Goal: Task Accomplishment & Management: Manage account settings

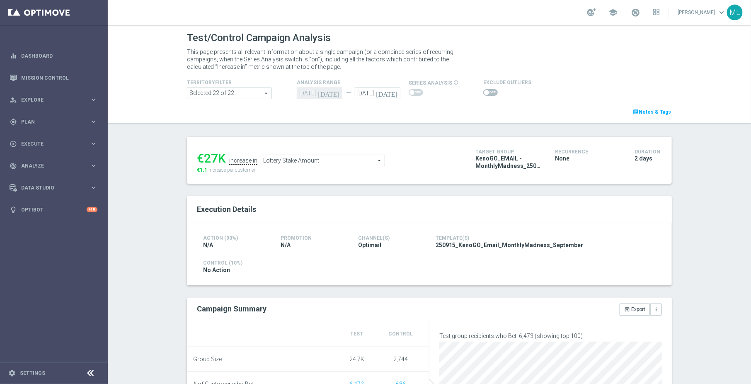
scroll to position [0, 1264]
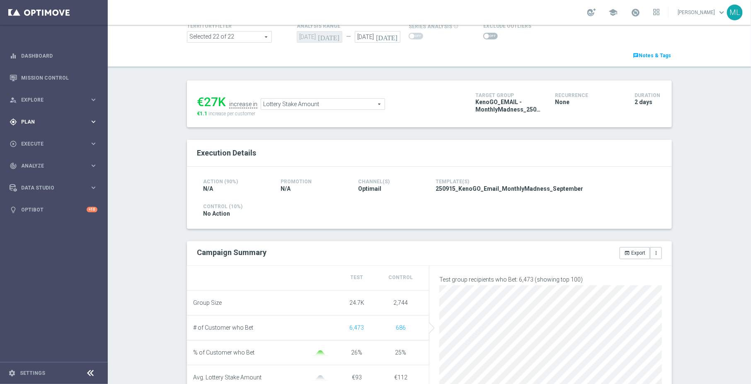
click at [96, 121] on icon "keyboard_arrow_right" at bounding box center [94, 122] width 8 height 8
click at [95, 164] on icon "keyboard_arrow_right" at bounding box center [94, 164] width 8 height 8
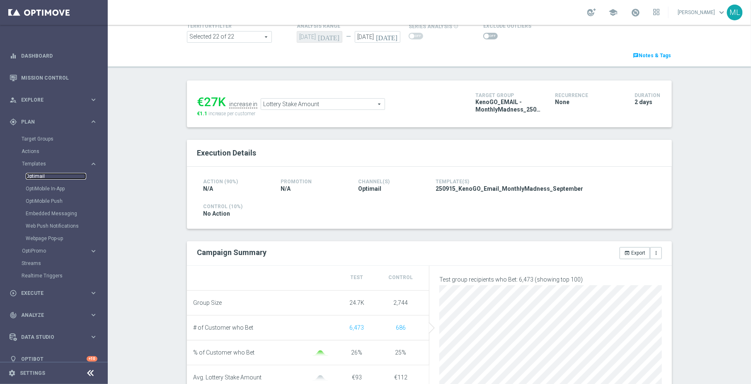
click at [52, 177] on link "Optimail" at bounding box center [56, 176] width 61 height 7
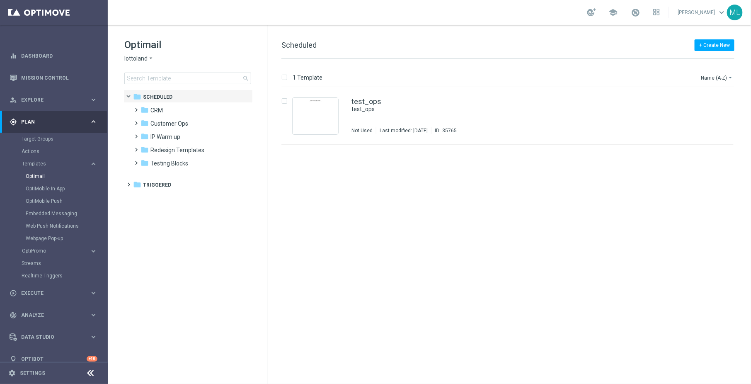
click at [150, 56] on icon "arrow_drop_down" at bounding box center [151, 59] width 7 height 8
click at [150, 78] on div "KenoGO" at bounding box center [156, 78] width 62 height 10
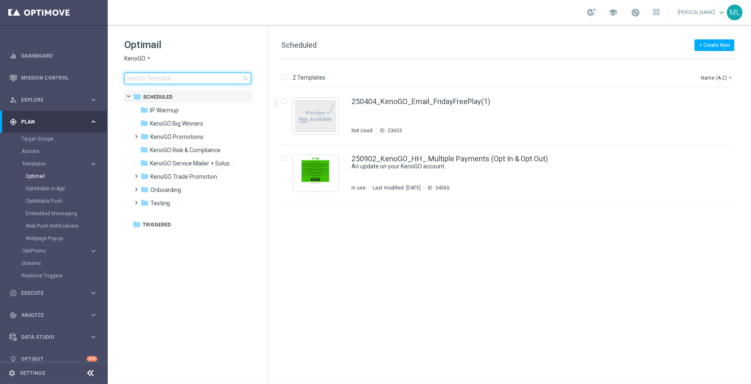
click at [158, 77] on input at bounding box center [187, 79] width 127 height 12
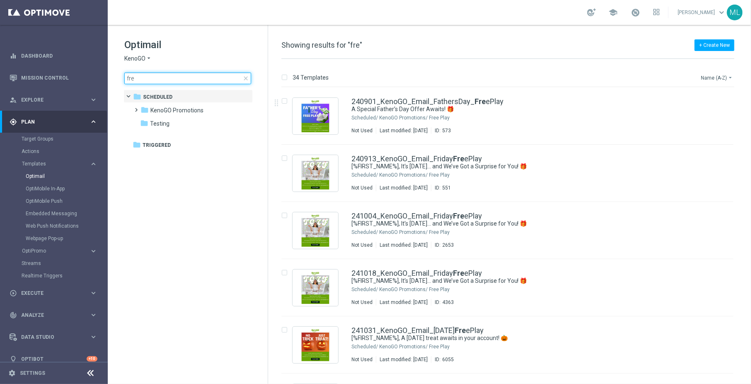
type input "fre"
click at [720, 75] on button "Name (A-Z) arrow_drop_down" at bounding box center [717, 78] width 34 height 10
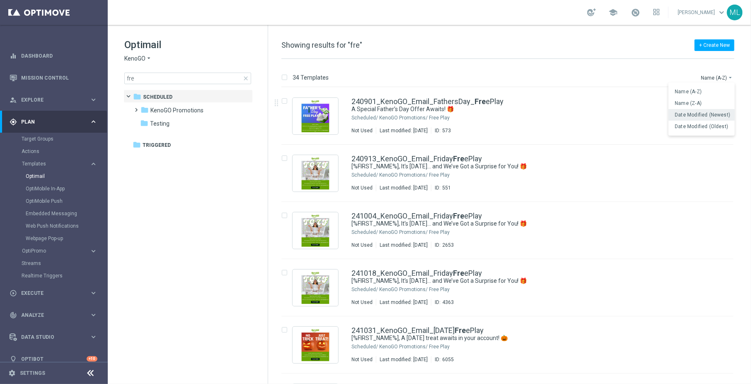
click at [718, 114] on span "Date Modified (Newest)" at bounding box center [703, 115] width 56 height 6
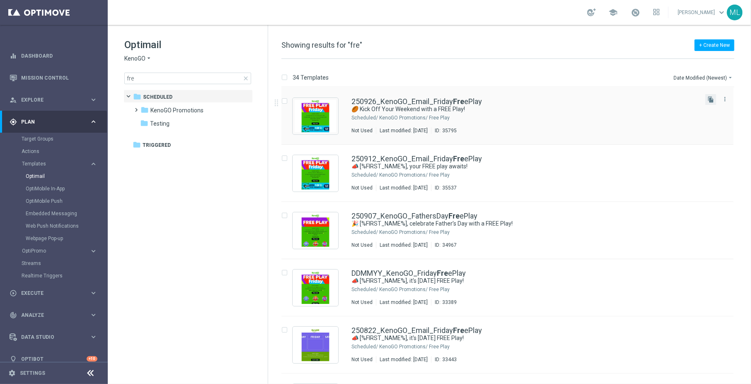
click at [710, 95] on button "file_copy" at bounding box center [710, 99] width 11 height 11
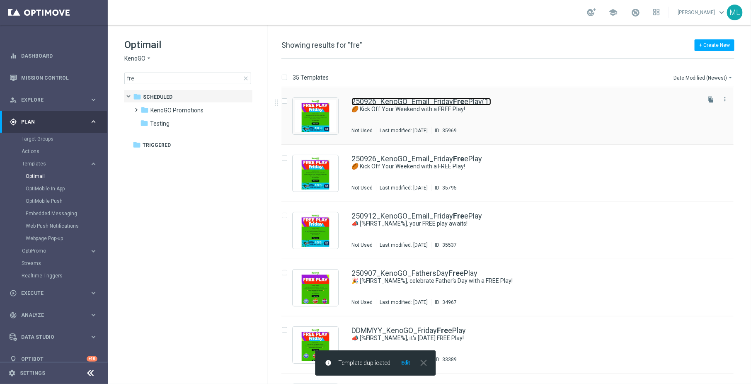
click at [466, 103] on link "250926_KenoGO_Email_Friday Fre ePlay(1)" at bounding box center [421, 101] width 140 height 7
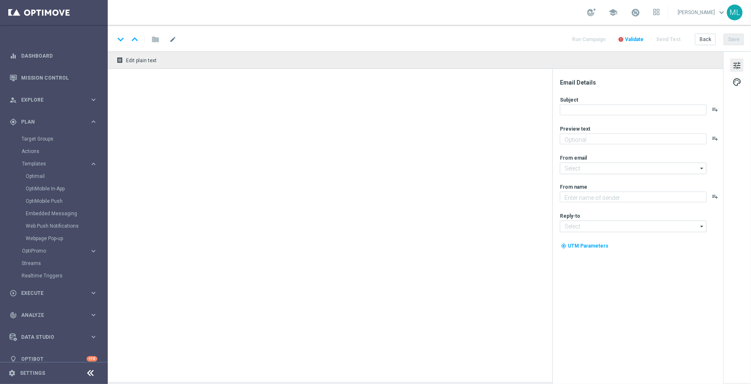
type textarea "Gear up for an exciting Friday with us!"
type textarea "KenoGO"
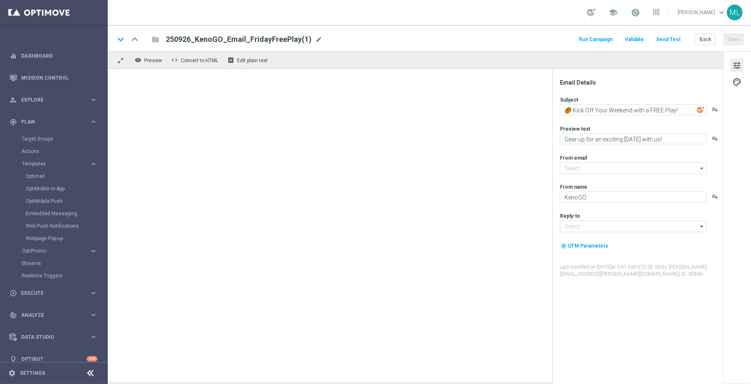
type input "mail@crm.kenogo.com.au"
type input "support@kenogo.com.au"
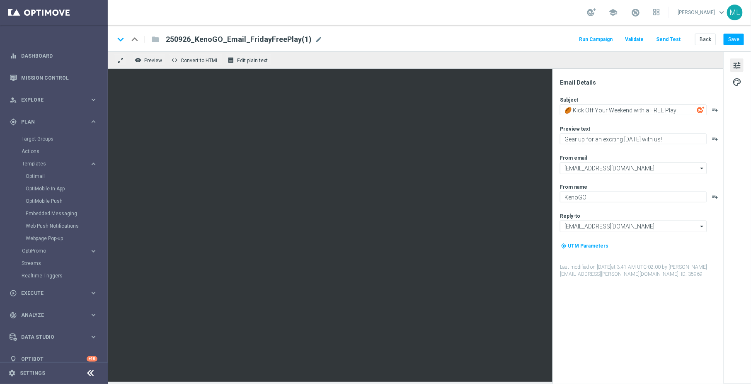
scroll to position [9, 0]
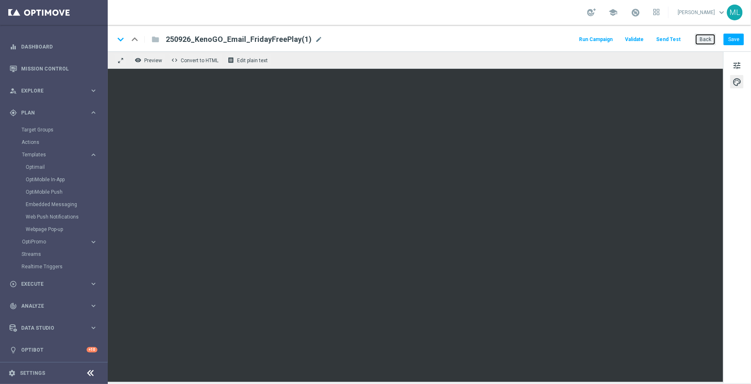
click at [705, 38] on button "Back" at bounding box center [705, 40] width 21 height 12
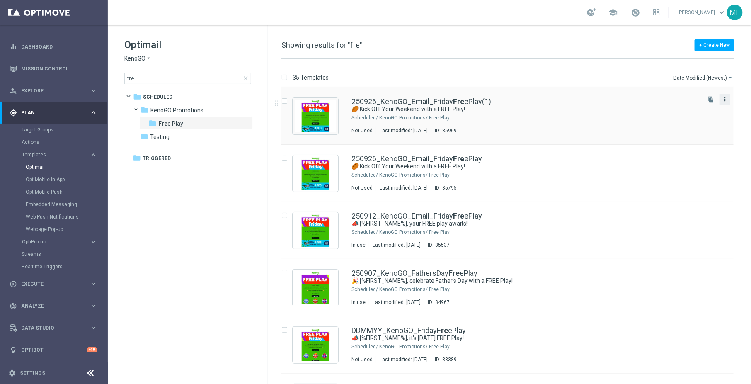
click at [722, 99] on icon "more_vert" at bounding box center [725, 99] width 7 height 7
click at [679, 135] on div "delete_forever Delete" at bounding box center [686, 132] width 66 height 12
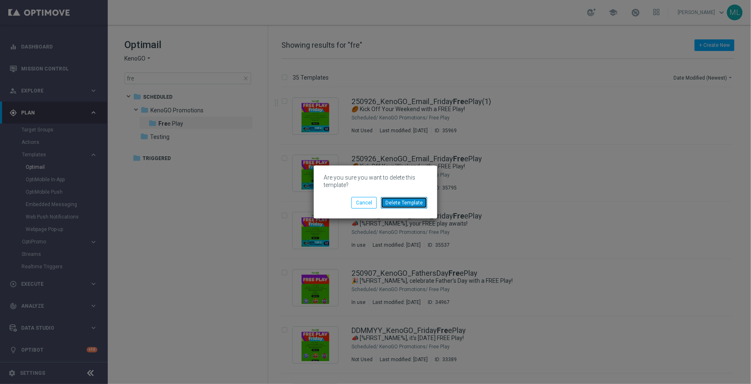
click at [405, 201] on button "Delete Template" at bounding box center [404, 203] width 46 height 12
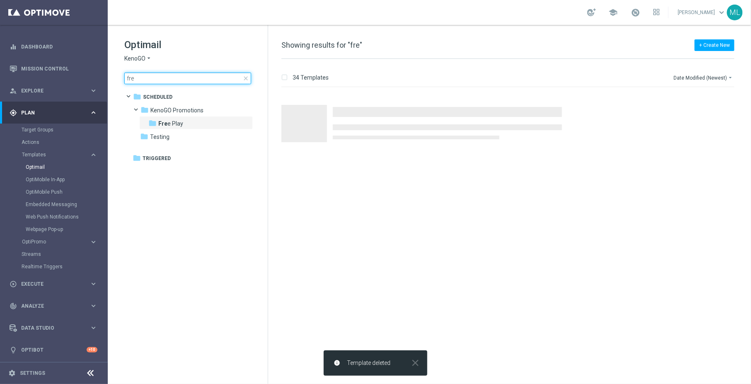
drag, startPoint x: 145, startPoint y: 78, endPoint x: 117, endPoint y: 76, distance: 27.4
click at [117, 76] on div "Optimail KenoGO arrow_drop_down × KenoGO fre close folder 1 Folder folder Sched…" at bounding box center [188, 82] width 160 height 114
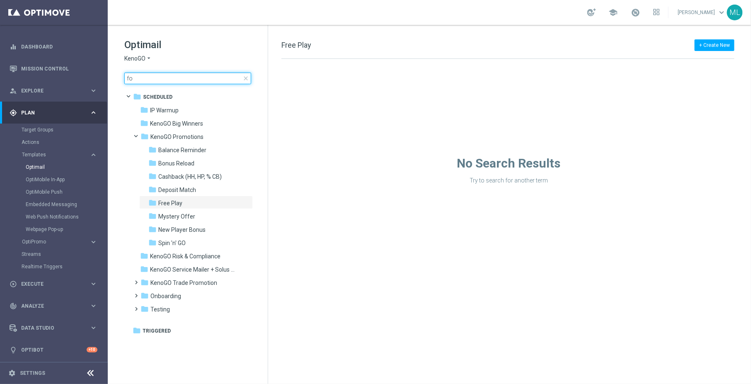
type input "f"
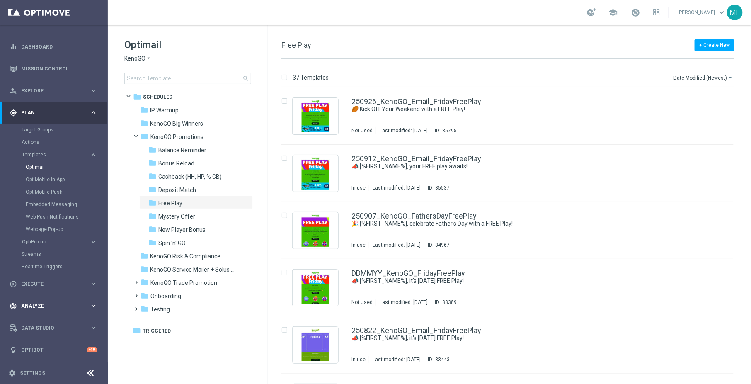
click at [94, 302] on icon "keyboard_arrow_right" at bounding box center [94, 306] width 8 height 8
